Goal: Task Accomplishment & Management: Complete application form

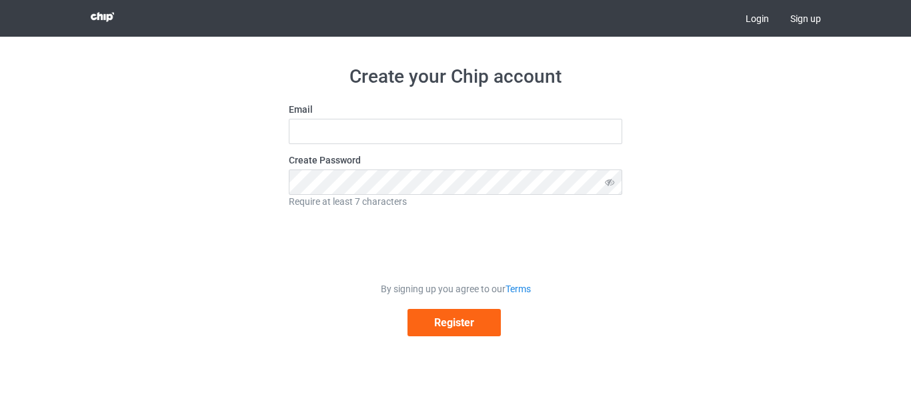
click at [754, 17] on link "Login" at bounding box center [757, 18] width 45 height 37
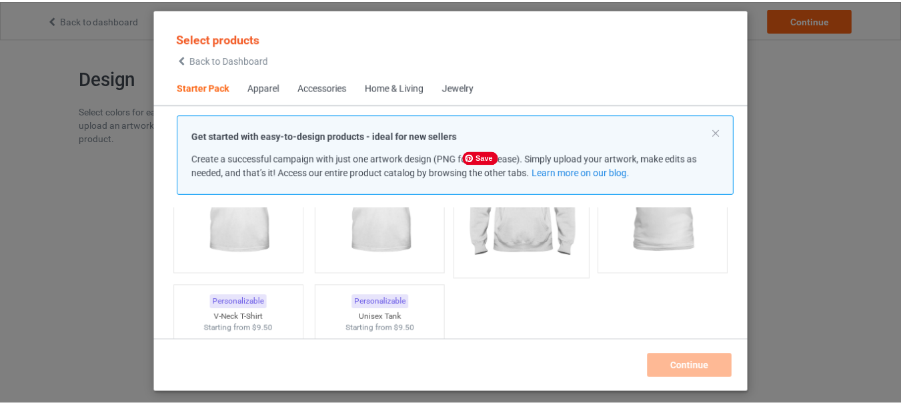
scroll to position [187, 0]
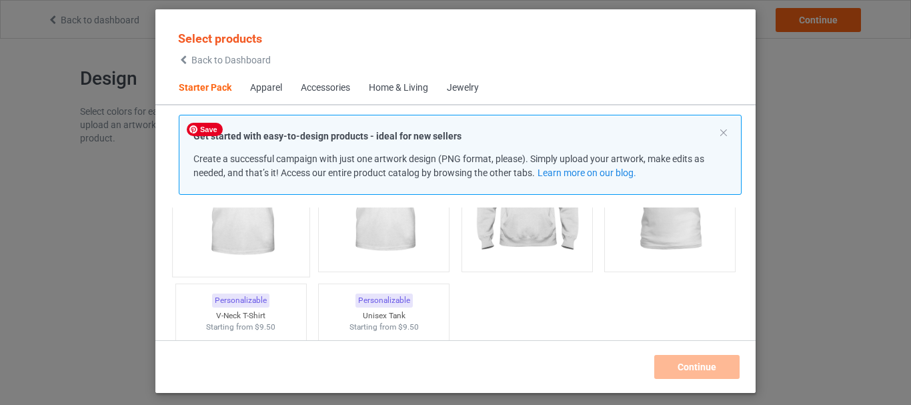
click at [246, 237] on img at bounding box center [240, 191] width 125 height 157
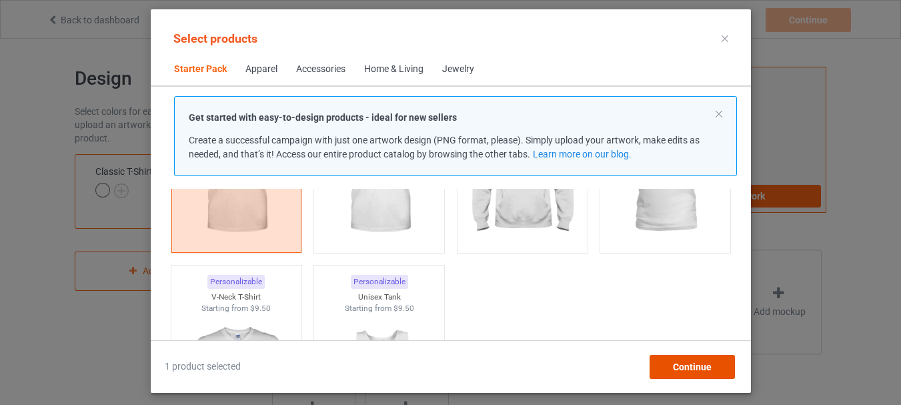
click at [673, 363] on span "Continue" at bounding box center [691, 367] width 39 height 11
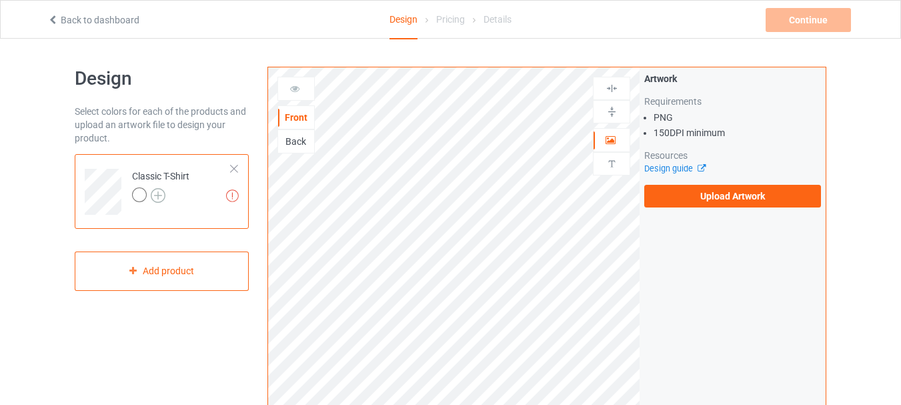
click at [161, 189] on img at bounding box center [158, 195] width 15 height 15
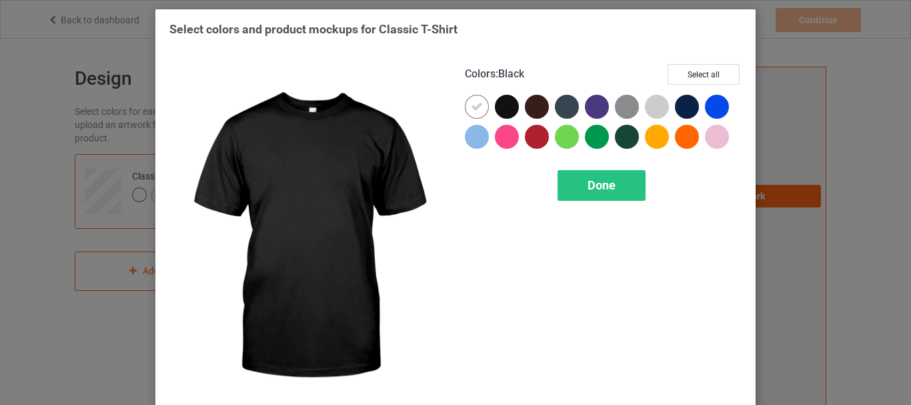
click at [503, 109] on div at bounding box center [507, 107] width 24 height 24
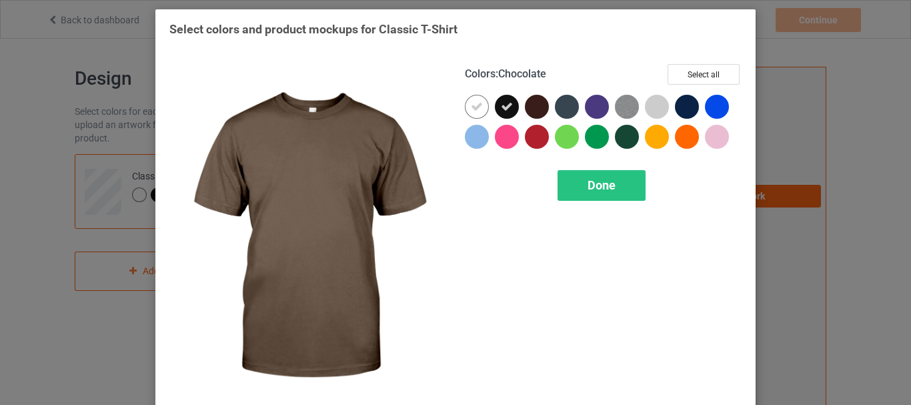
click at [530, 109] on div at bounding box center [537, 107] width 24 height 24
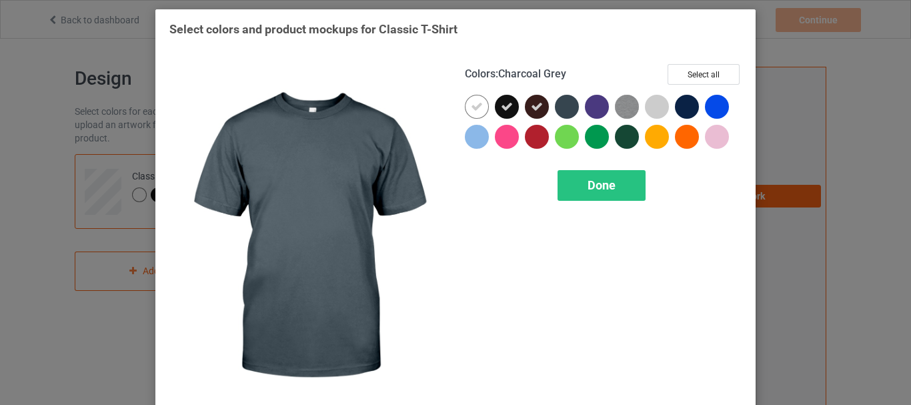
click at [560, 109] on div at bounding box center [567, 107] width 24 height 24
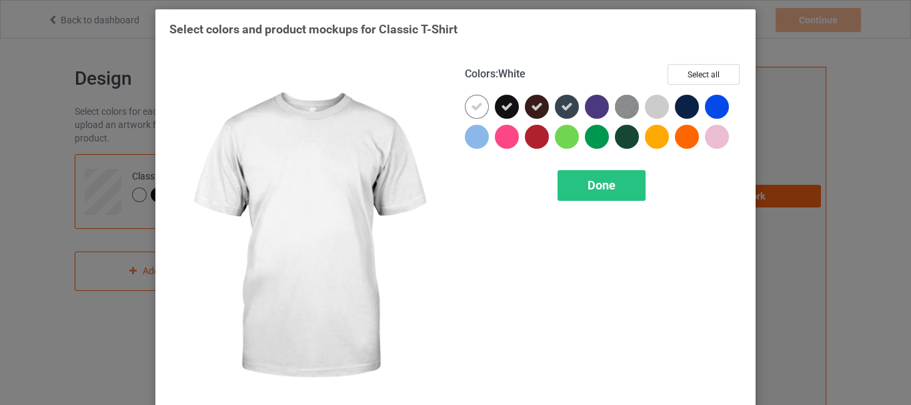
click at [474, 105] on icon at bounding box center [477, 107] width 12 height 12
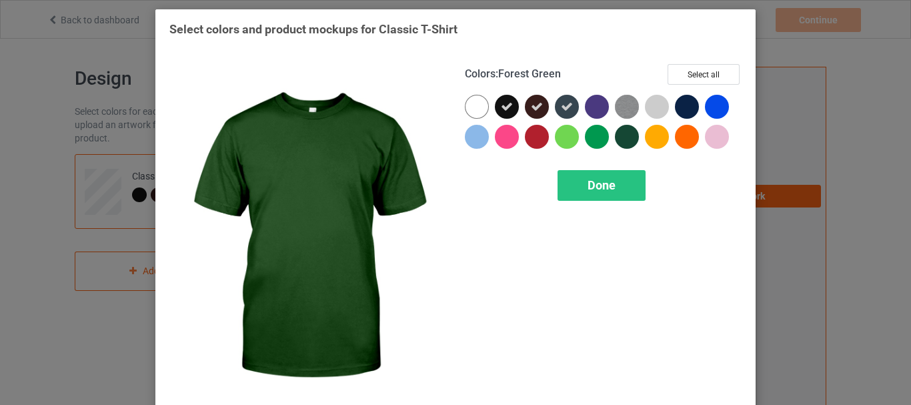
click at [618, 135] on div at bounding box center [627, 137] width 24 height 24
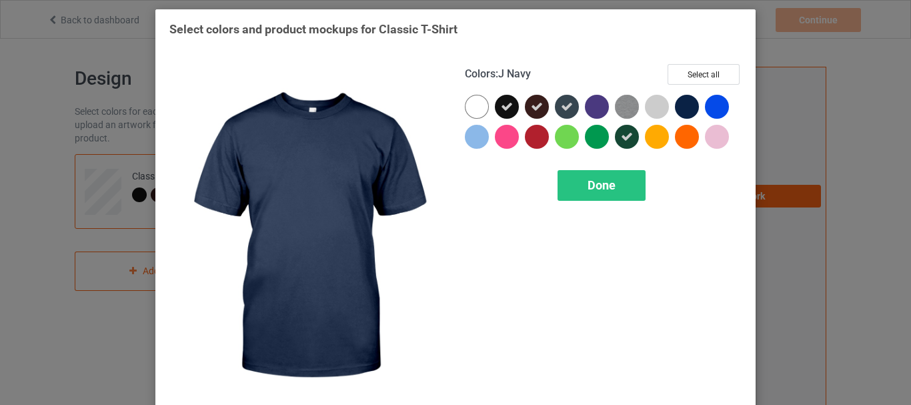
click at [687, 100] on div at bounding box center [687, 107] width 24 height 24
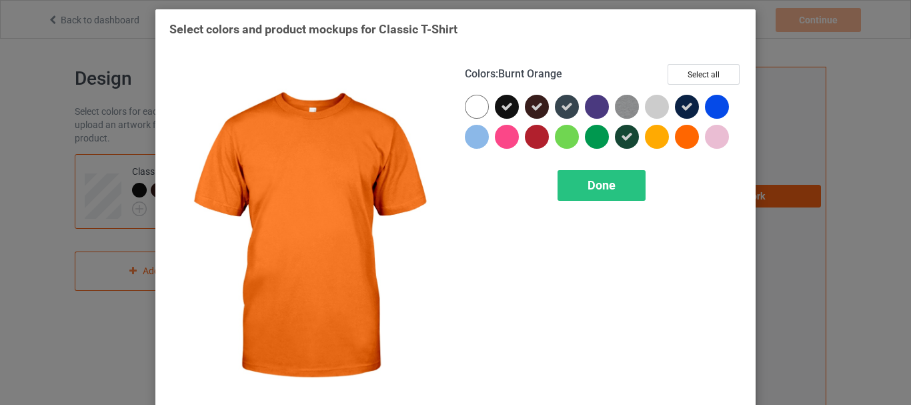
click at [686, 132] on div at bounding box center [687, 137] width 24 height 24
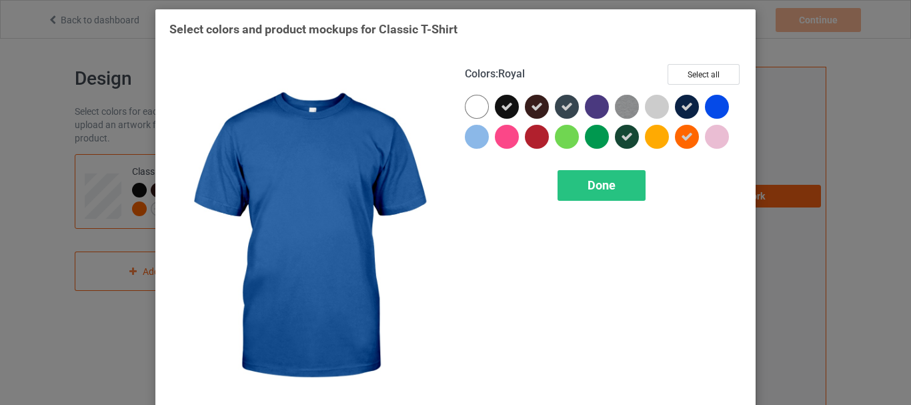
click at [714, 107] on div at bounding box center [717, 107] width 24 height 24
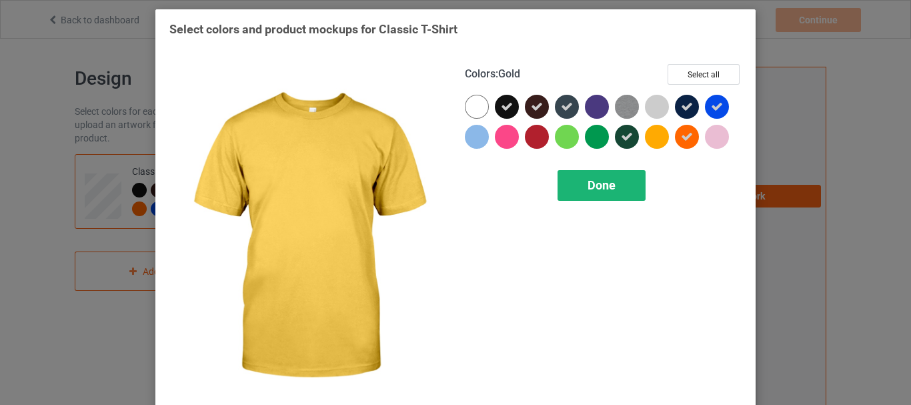
click at [621, 181] on div "Done" at bounding box center [602, 185] width 88 height 31
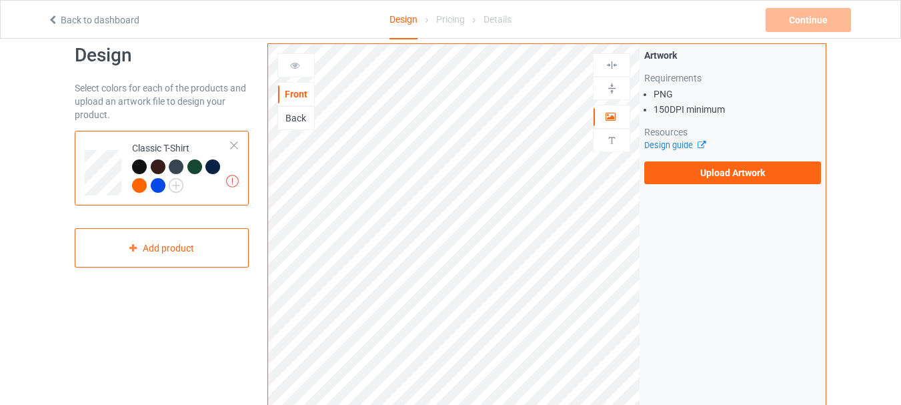
scroll to position [24, 0]
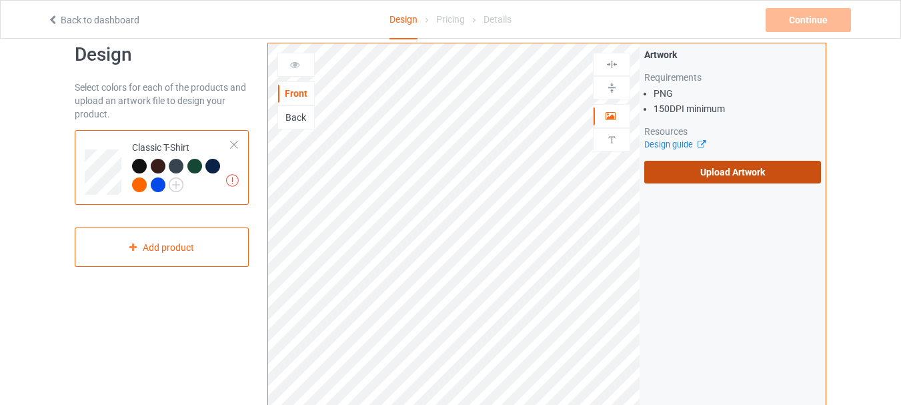
click at [666, 174] on label "Upload Artwork" at bounding box center [732, 172] width 177 height 23
click at [0, 0] on input "Upload Artwork" at bounding box center [0, 0] width 0 height 0
click at [137, 165] on div at bounding box center [139, 166] width 15 height 15
click at [287, 118] on div "Back" at bounding box center [296, 117] width 36 height 13
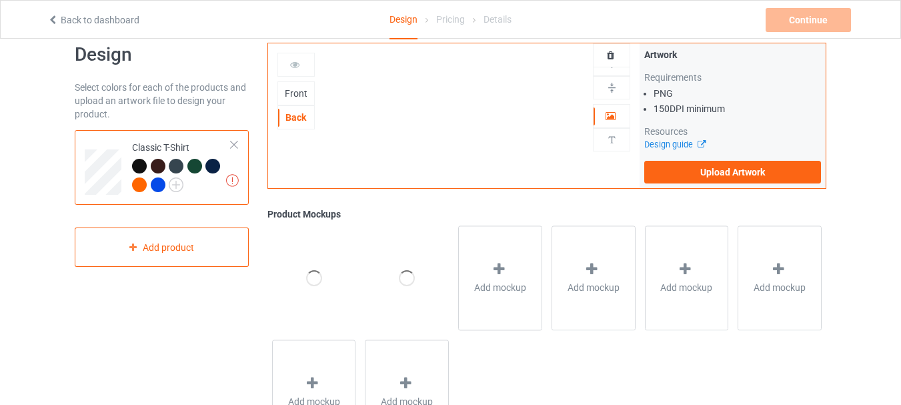
click at [294, 96] on div "Front" at bounding box center [296, 93] width 36 height 13
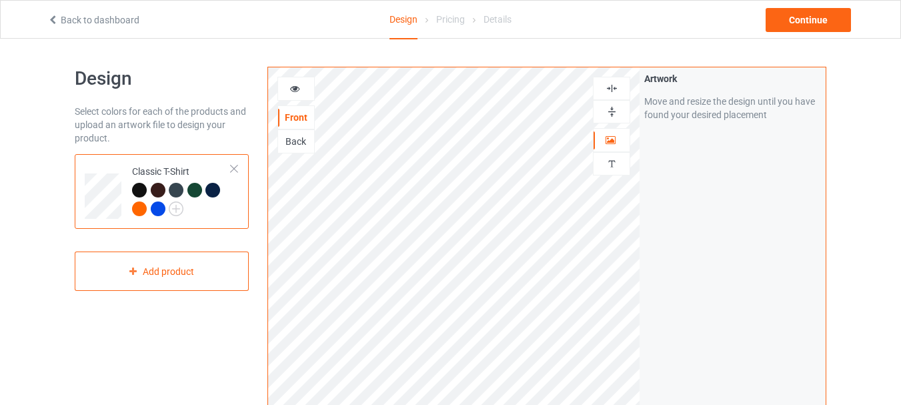
scroll to position [13, 0]
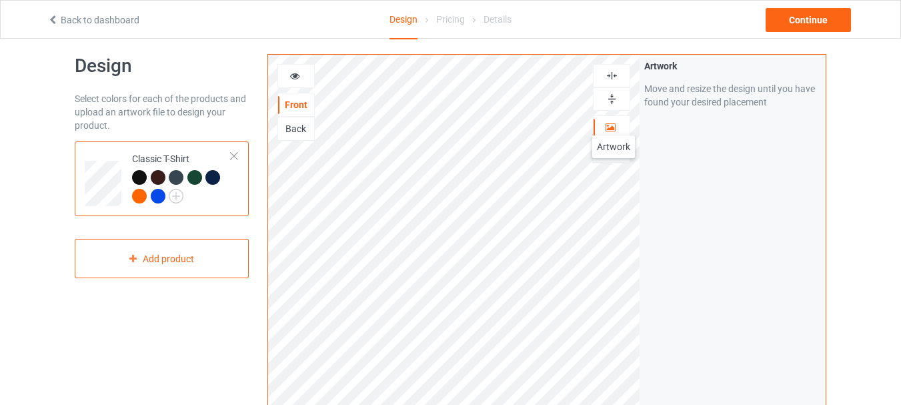
click at [614, 122] on icon at bounding box center [610, 125] width 11 height 9
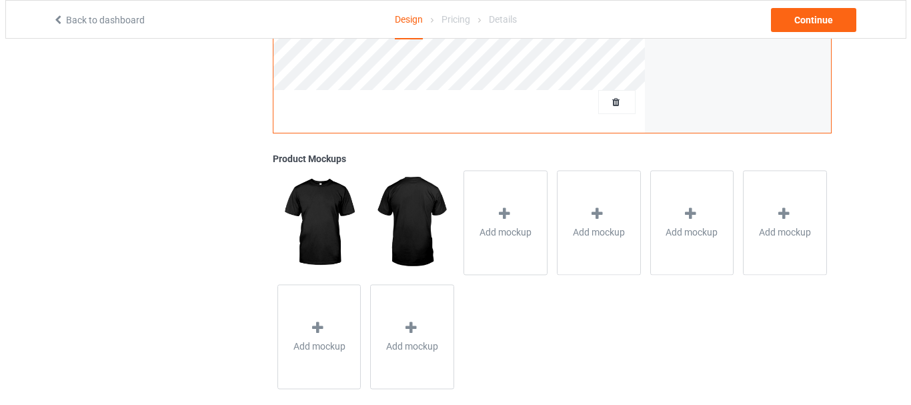
scroll to position [443, 0]
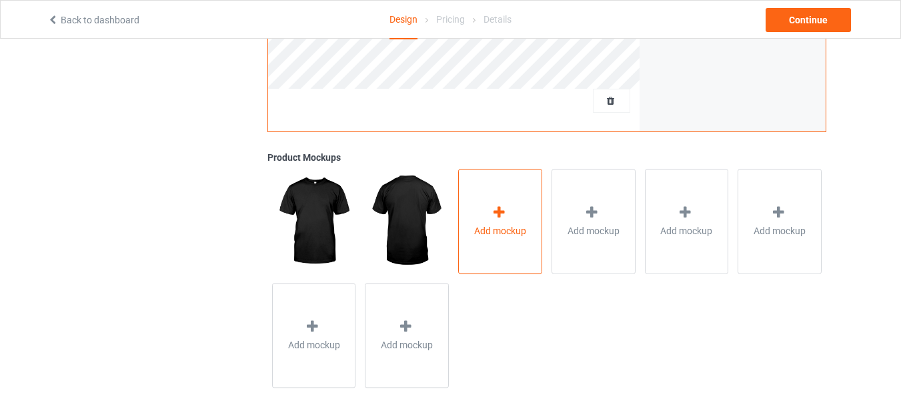
click at [512, 217] on div "Add mockup" at bounding box center [500, 221] width 84 height 105
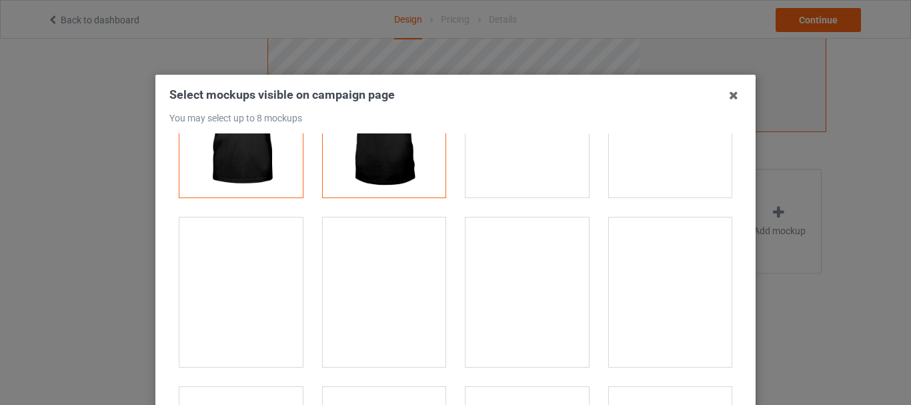
scroll to position [99, 0]
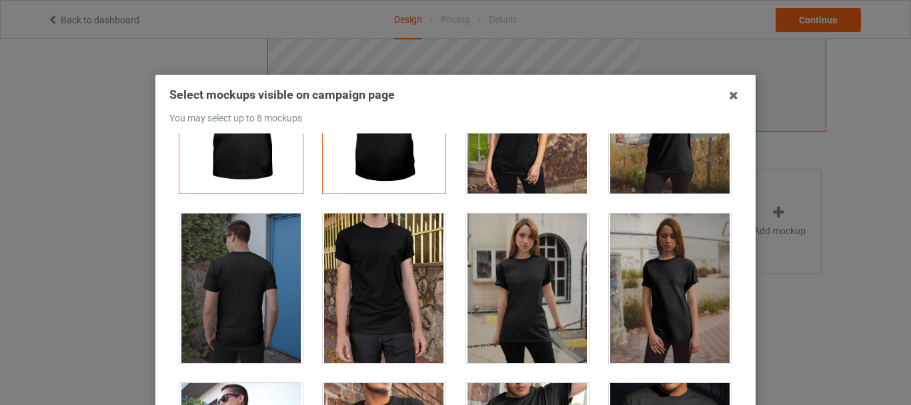
click at [504, 275] on div at bounding box center [527, 287] width 123 height 149
click at [674, 303] on div at bounding box center [670, 287] width 123 height 149
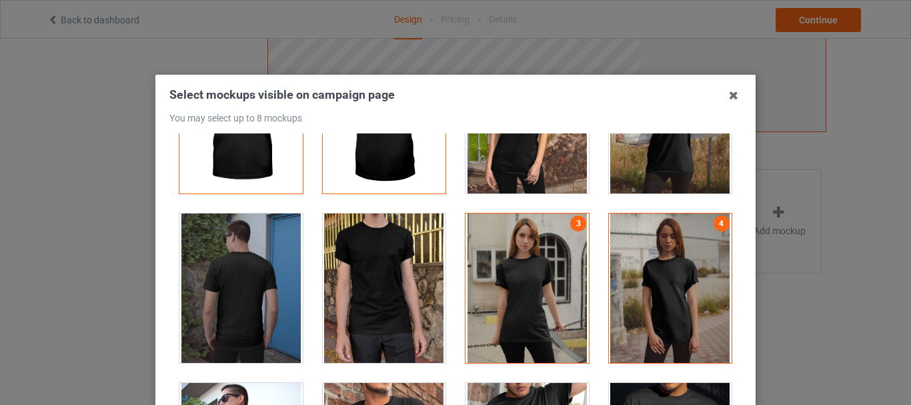
click at [418, 288] on div at bounding box center [384, 287] width 123 height 149
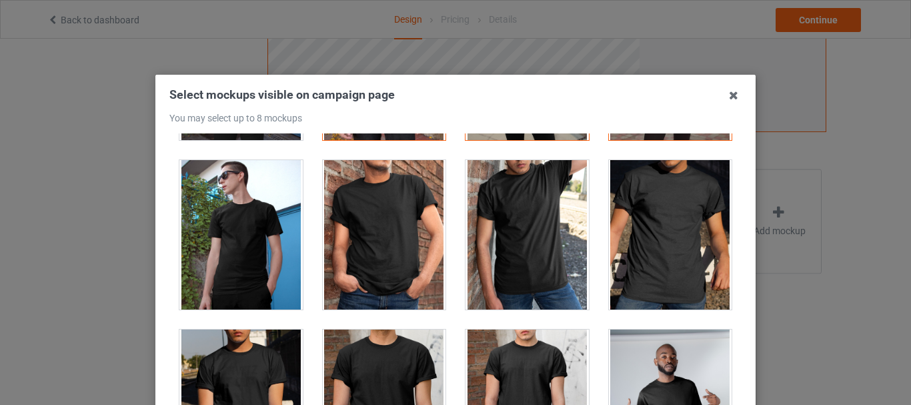
scroll to position [324, 0]
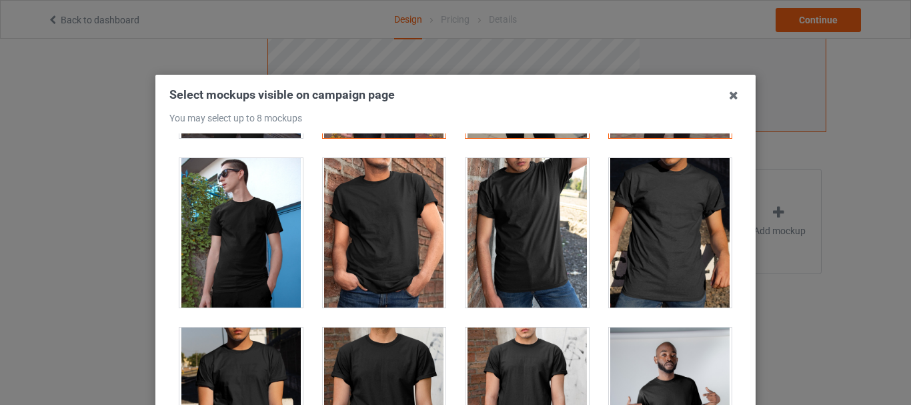
click at [630, 234] on div at bounding box center [670, 232] width 123 height 149
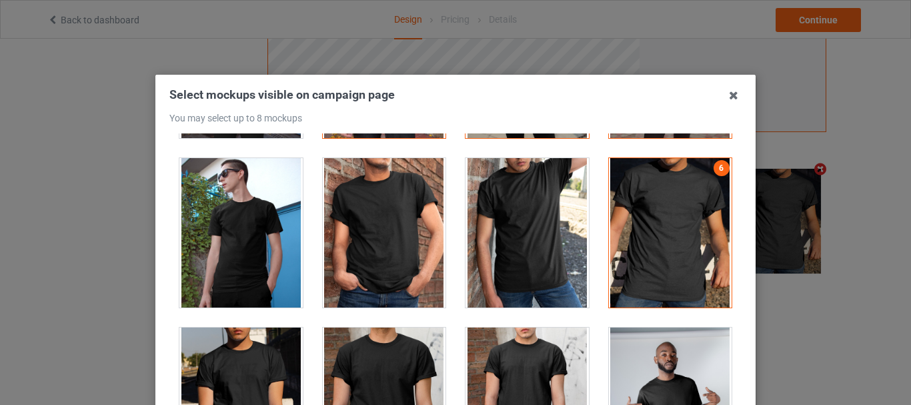
click at [552, 229] on div at bounding box center [527, 232] width 123 height 149
click at [248, 231] on div at bounding box center [240, 232] width 123 height 149
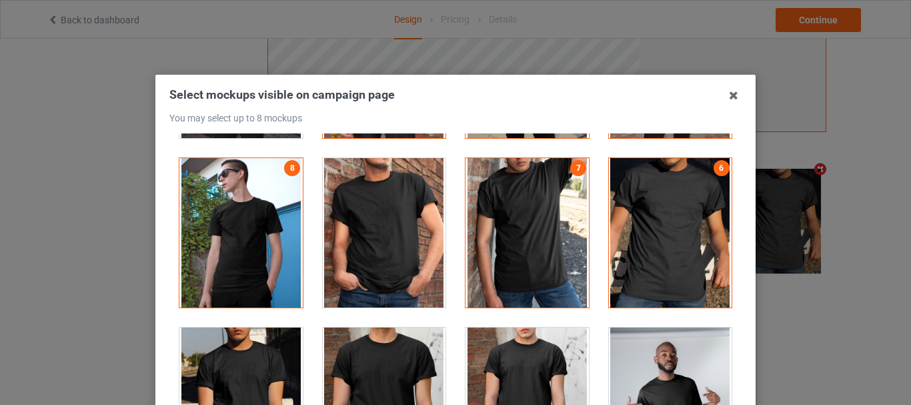
scroll to position [464, 0]
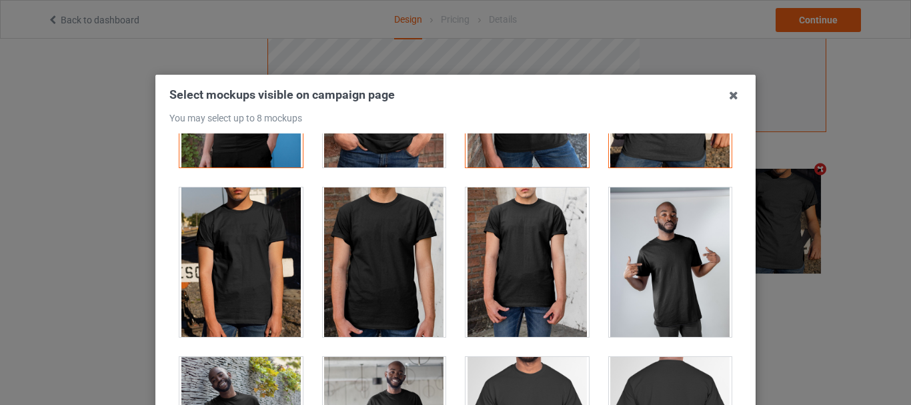
drag, startPoint x: 237, startPoint y: 243, endPoint x: 408, endPoint y: 237, distance: 171.5
click at [408, 237] on div "1 2 5 3 4 8 7 6" at bounding box center [455, 295] width 572 height 324
click at [408, 237] on div at bounding box center [384, 261] width 123 height 149
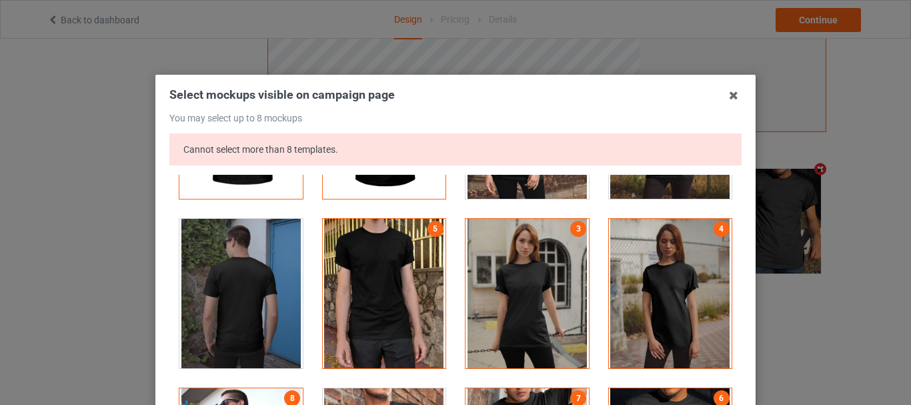
scroll to position [133, 0]
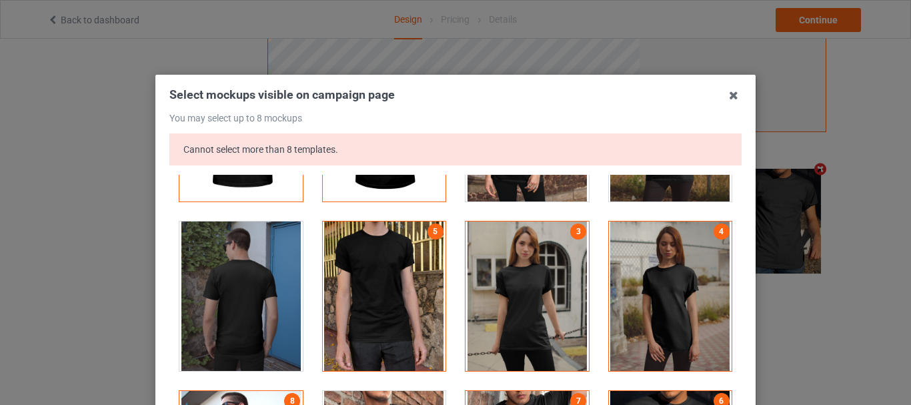
click at [663, 280] on div at bounding box center [670, 295] width 123 height 149
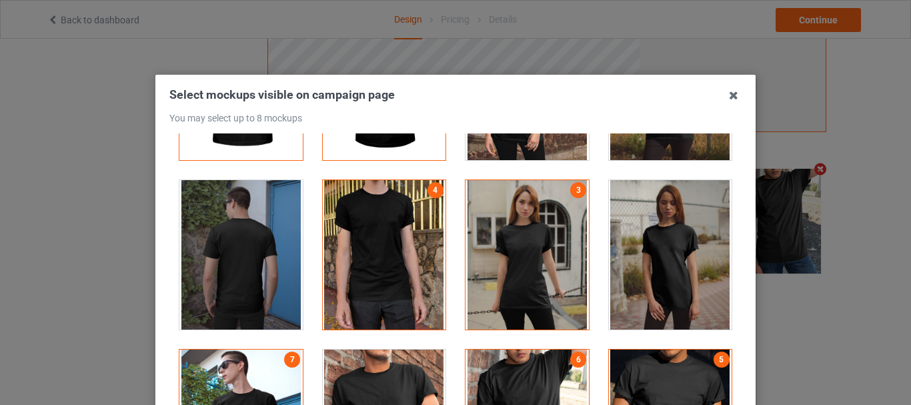
click at [555, 283] on div at bounding box center [527, 254] width 123 height 149
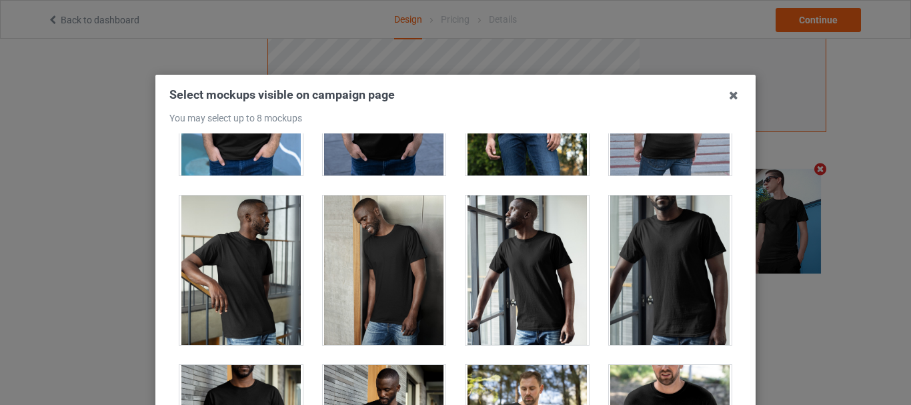
scroll to position [1307, 0]
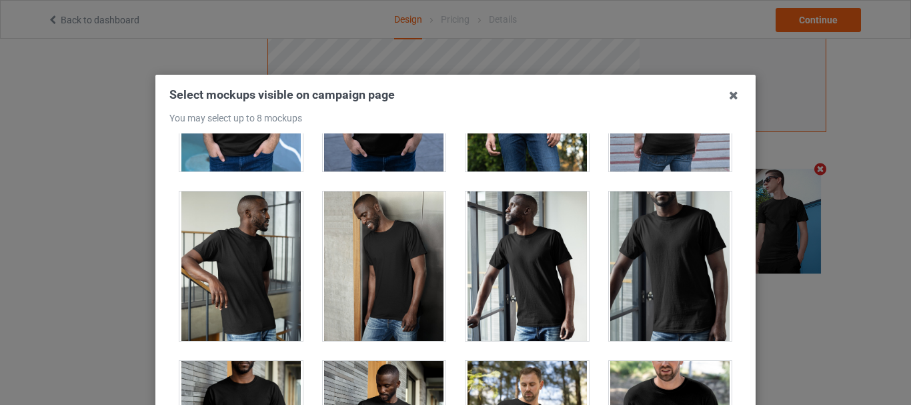
click at [620, 280] on div at bounding box center [670, 265] width 123 height 149
click at [545, 280] on div at bounding box center [527, 265] width 123 height 149
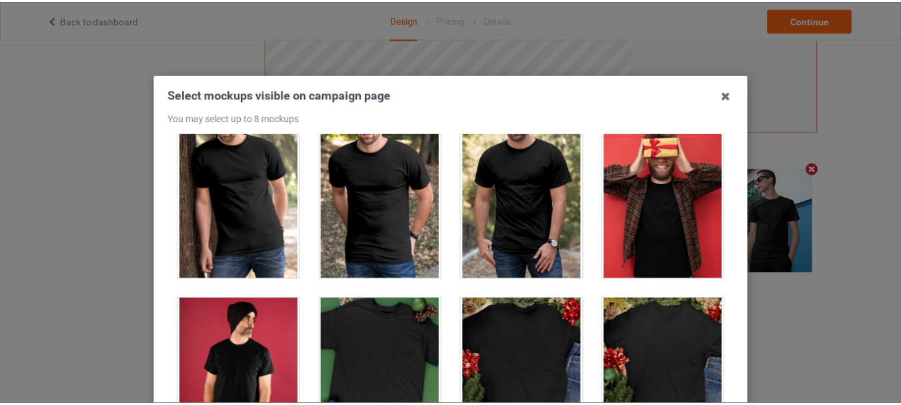
scroll to position [188, 0]
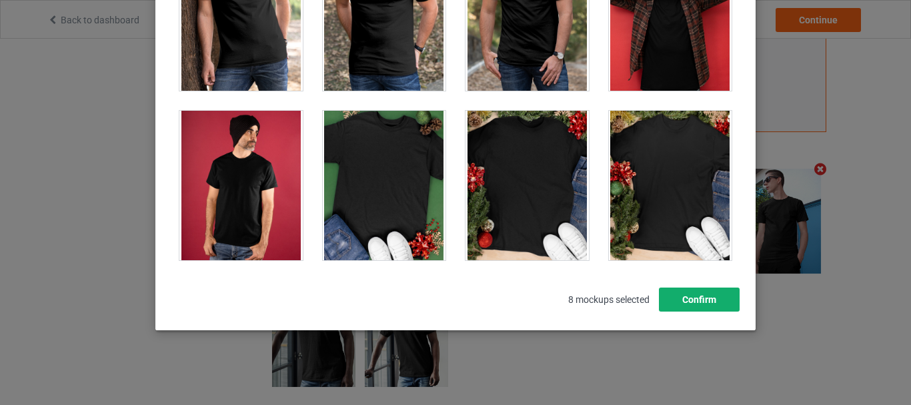
click at [689, 288] on button "Confirm" at bounding box center [699, 300] width 81 height 24
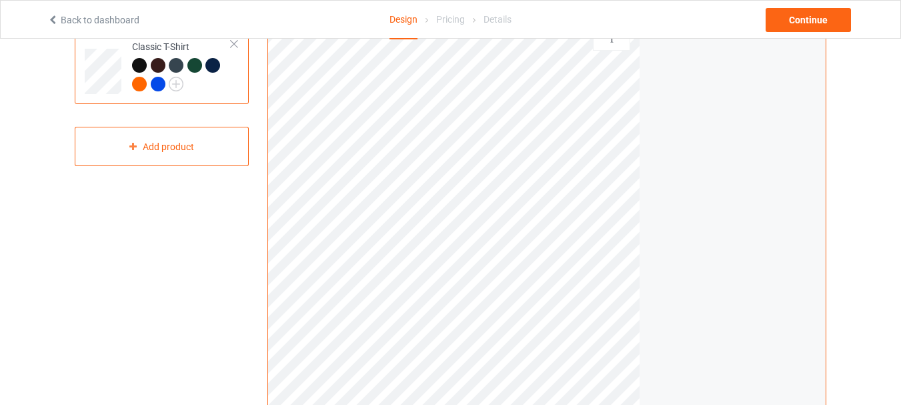
scroll to position [134, 0]
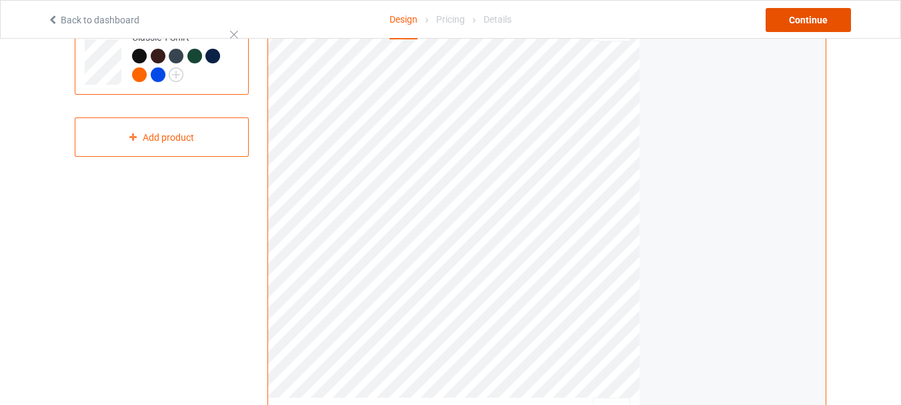
click at [821, 23] on div "Continue" at bounding box center [808, 20] width 85 height 24
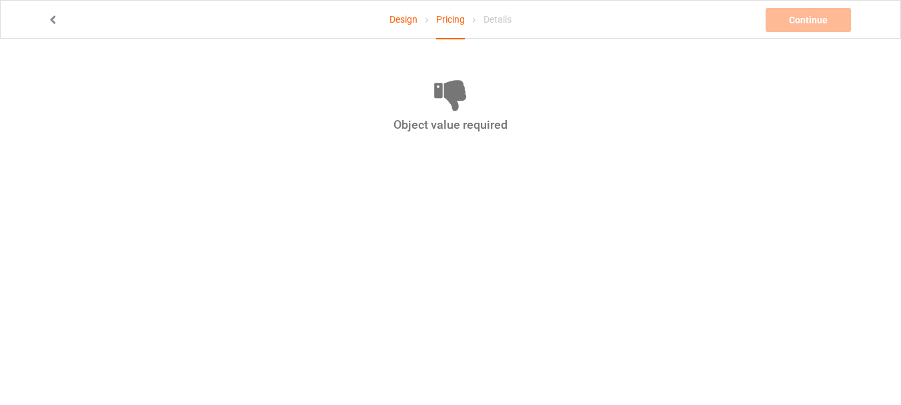
click at [407, 17] on link "Design" at bounding box center [404, 19] width 28 height 37
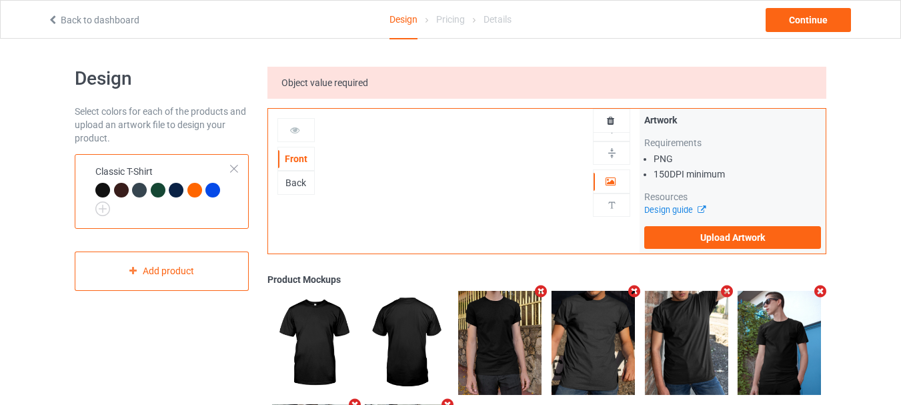
click at [340, 83] on span "Object value required" at bounding box center [325, 82] width 87 height 11
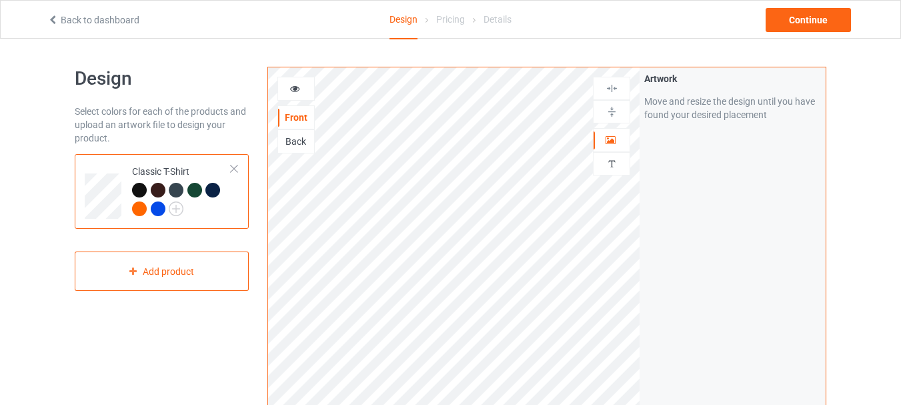
click at [666, 266] on div "Artwork Move and resize the design until you have found your desired placement" at bounding box center [733, 320] width 186 height 507
click at [811, 25] on div "Continue" at bounding box center [808, 20] width 85 height 24
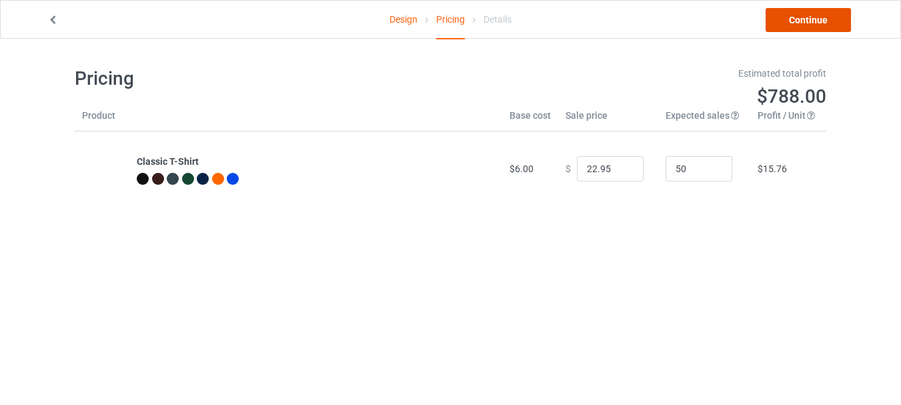
click at [822, 21] on link "Continue" at bounding box center [808, 20] width 85 height 24
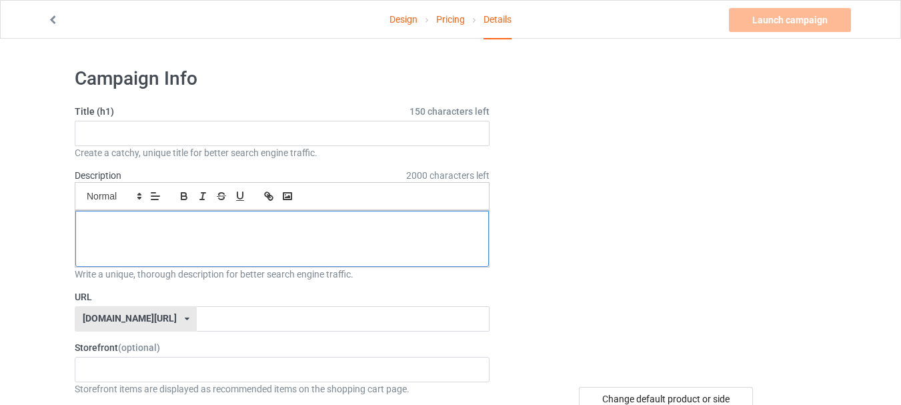
click at [261, 223] on p at bounding box center [282, 225] width 392 height 13
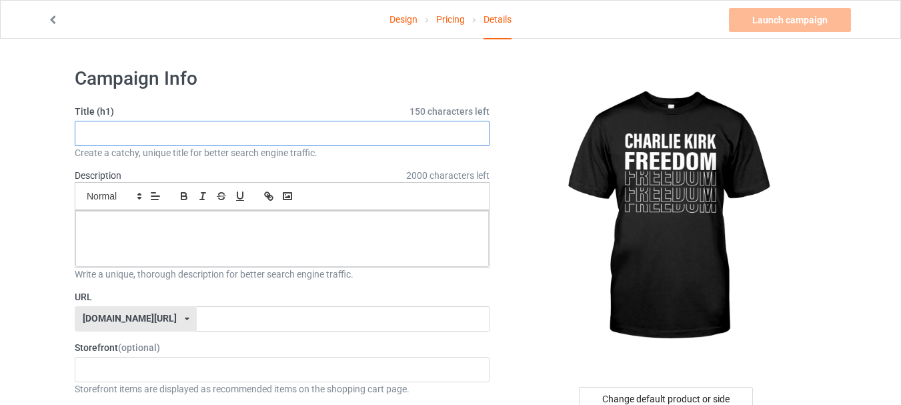
click at [291, 138] on input "text" at bounding box center [282, 133] width 415 height 25
paste input "[PERSON_NAME] shirts for sale"
type input "[PERSON_NAME] shirts for sale,"
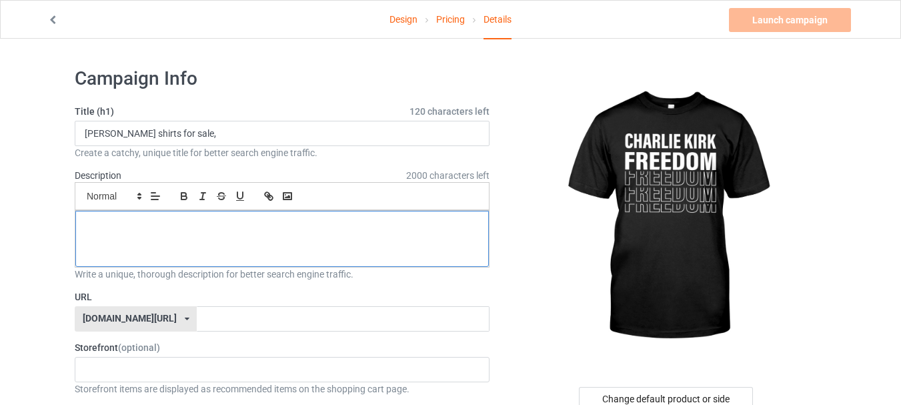
click at [200, 235] on div at bounding box center [282, 239] width 414 height 56
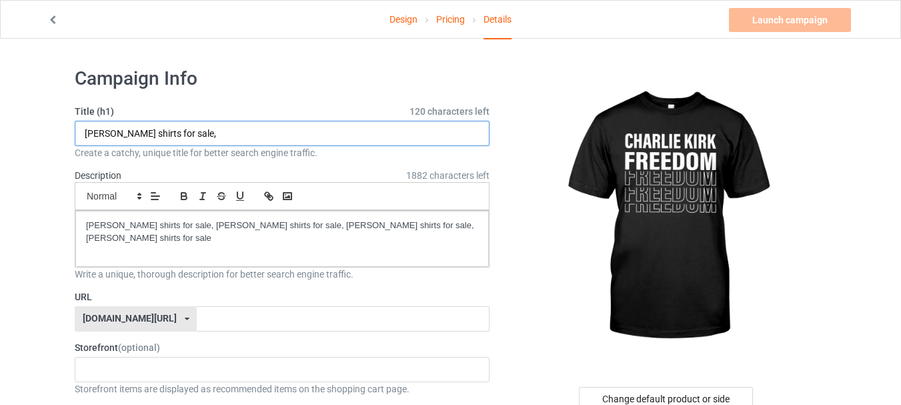
click at [321, 137] on input "[PERSON_NAME] shirts for sale," at bounding box center [282, 133] width 415 height 25
paste input "[PERSON_NAME] shirt"
type input "[PERSON_NAME] shirts for sale, [PERSON_NAME] shirt"
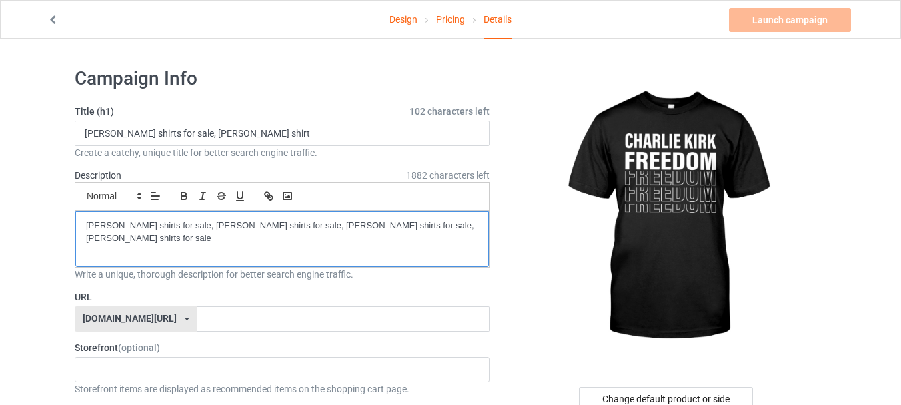
click at [171, 244] on p "[PERSON_NAME] shirts for sale, [PERSON_NAME] shirts for sale, [PERSON_NAME] shi…" at bounding box center [282, 231] width 392 height 25
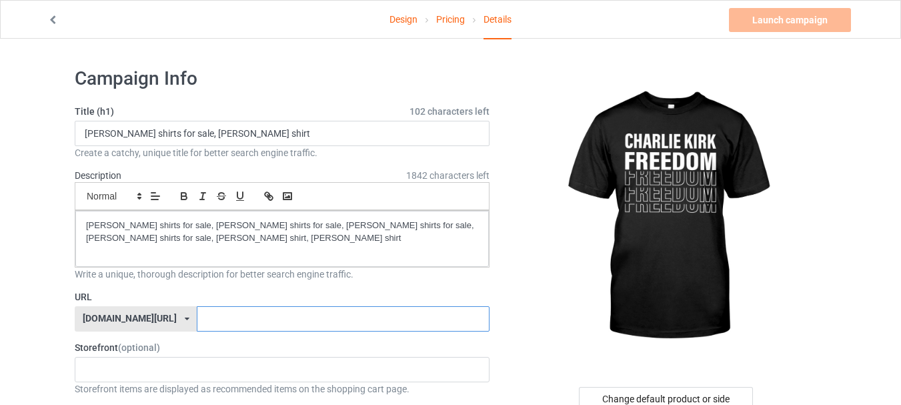
click at [197, 318] on input "text" at bounding box center [343, 318] width 292 height 25
paste input "[PERSON_NAME] shirt"
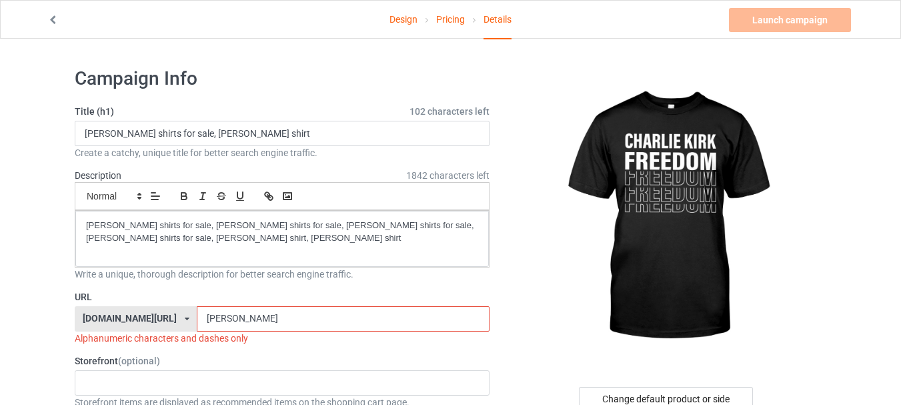
click at [199, 323] on input "[PERSON_NAME]" at bounding box center [343, 318] width 292 height 25
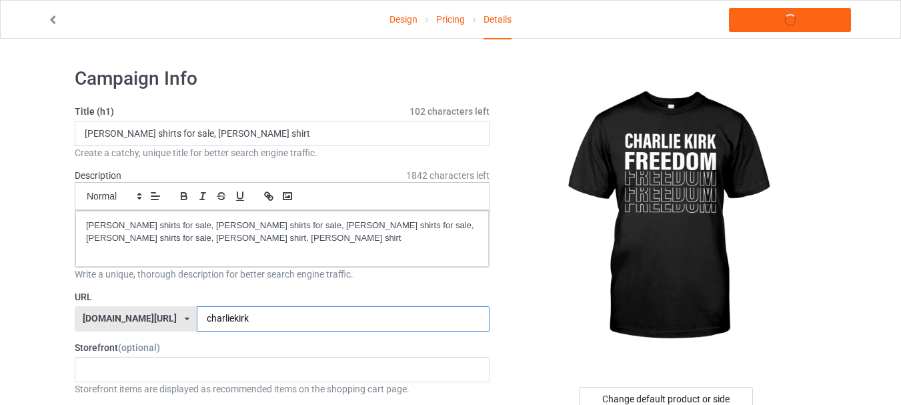
type input "charliekirk"
click at [215, 348] on label "Storefront (optional)" at bounding box center [282, 347] width 415 height 13
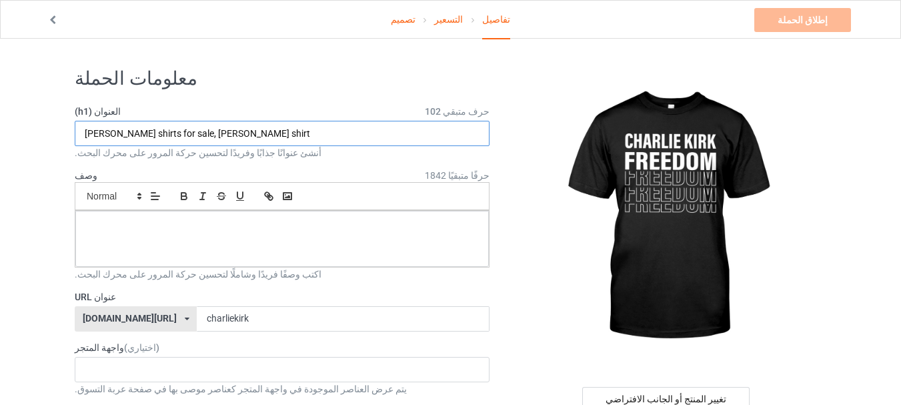
drag, startPoint x: 282, startPoint y: 143, endPoint x: 62, endPoint y: 158, distance: 220.6
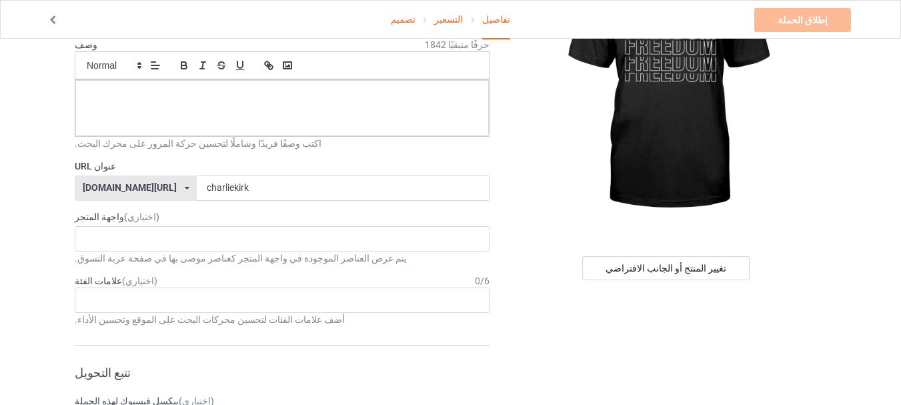
scroll to position [130, 0]
click at [147, 294] on div "Age > [DEMOGRAPHIC_DATA] > 1 Age > [DEMOGRAPHIC_DATA] Months > 1 Month Age > [D…" at bounding box center [282, 300] width 415 height 25
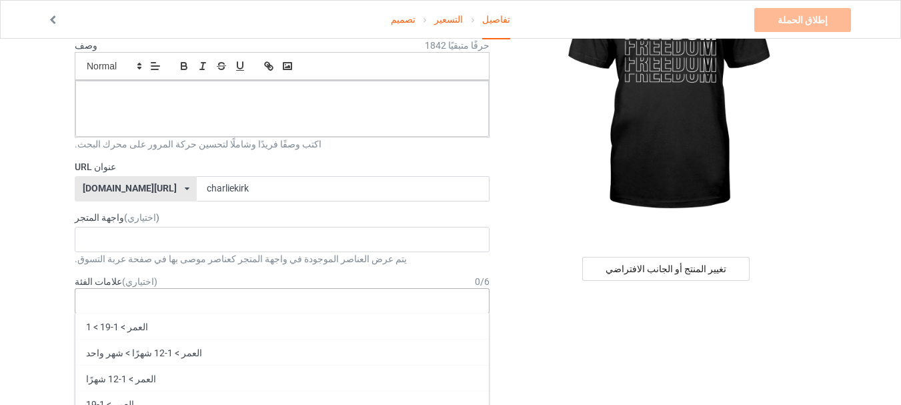
drag, startPoint x: 147, startPoint y: 294, endPoint x: 115, endPoint y: 304, distance: 33.4
click at [115, 304] on div "العمر > 1-19 > 1 العمر > 1-12 شهرًا > شهر [GEOGRAPHIC_DATA] > 1-12 شهرًا [GEOGR…" at bounding box center [282, 300] width 415 height 25
drag, startPoint x: 115, startPoint y: 304, endPoint x: 45, endPoint y: 250, distance: 88.1
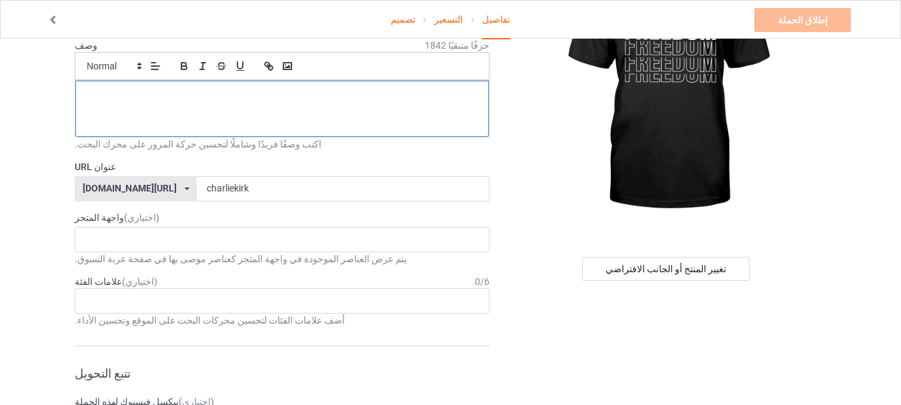
click at [277, 101] on p at bounding box center [282, 95] width 392 height 13
drag, startPoint x: 214, startPoint y: 89, endPoint x: 154, endPoint y: 39, distance: 78.6
click at [154, 39] on div "وصف 1842 حرفًا متبقيًا صغير طبيعي كبير كبير ضخم" at bounding box center [282, 88] width 415 height 99
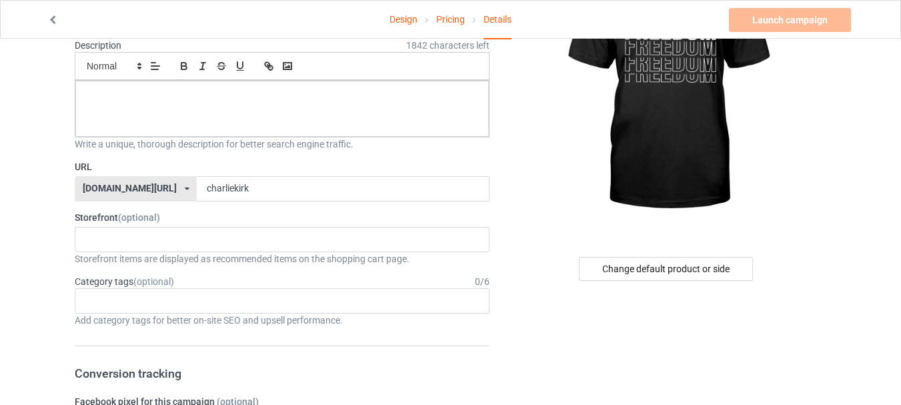
click at [421, 162] on label "URL" at bounding box center [282, 166] width 415 height 13
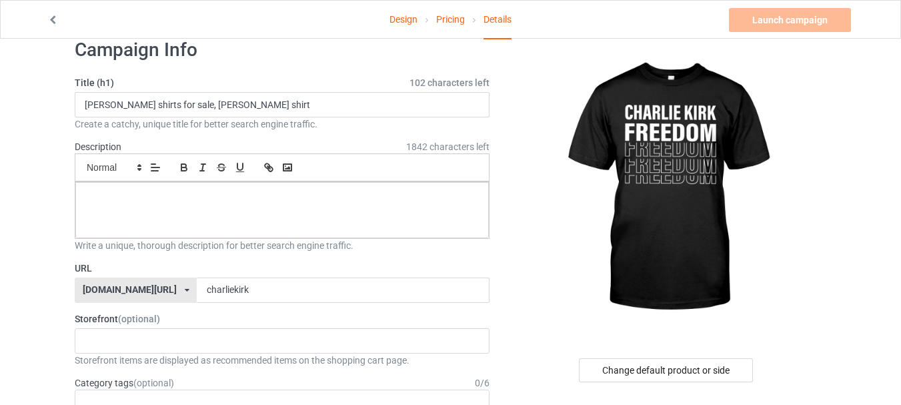
scroll to position [0, 0]
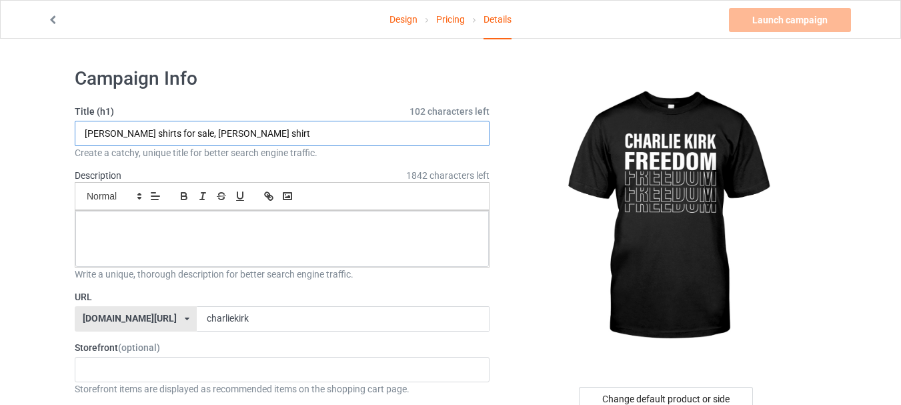
click at [264, 131] on input "[PERSON_NAME] shirts for sale, [PERSON_NAME] shirt" at bounding box center [282, 133] width 415 height 25
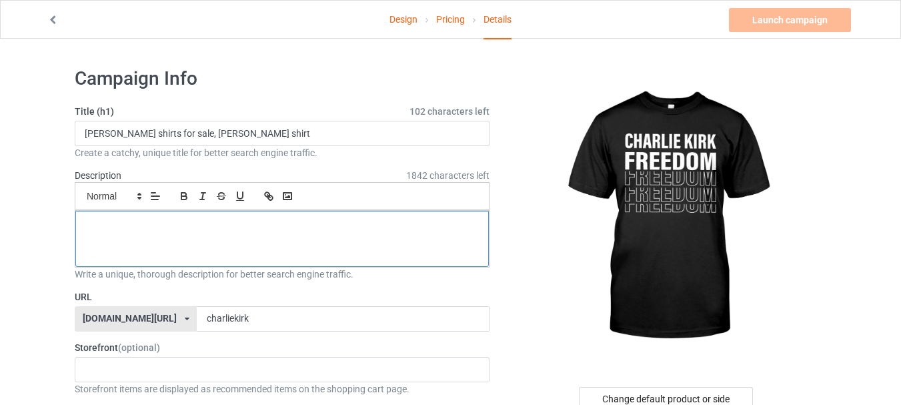
click at [134, 232] on div at bounding box center [282, 239] width 414 height 56
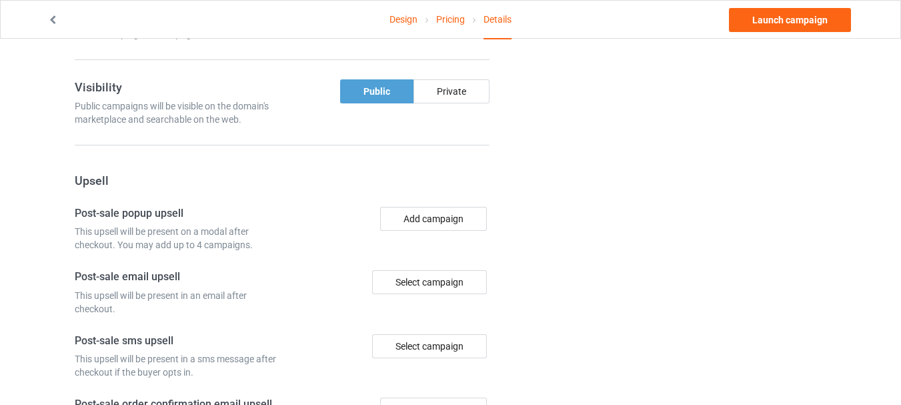
scroll to position [859, 0]
click at [774, 8] on link "Launch campaign" at bounding box center [790, 20] width 122 height 24
